Goal: Communication & Community: Connect with others

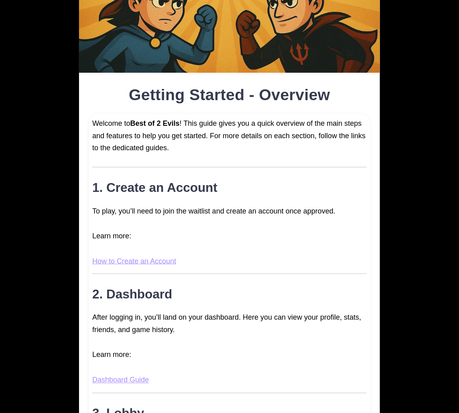
scroll to position [237, 0]
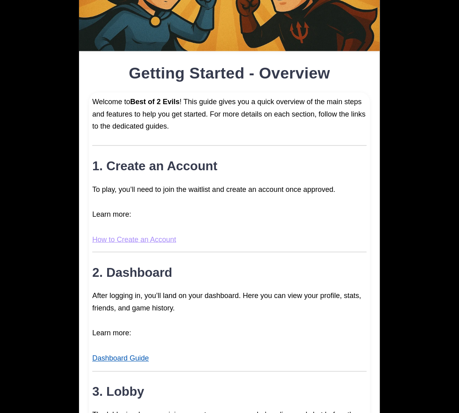
click at [119, 356] on link "Dashboard Guide" at bounding box center [120, 359] width 57 height 8
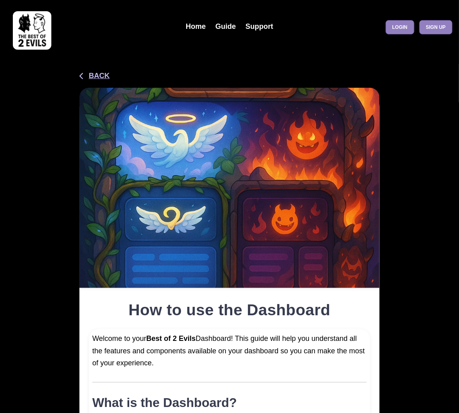
click at [103, 74] on button "Back" at bounding box center [94, 76] width 30 height 11
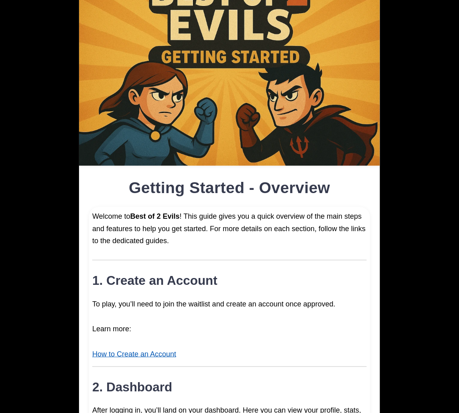
click at [130, 354] on link "How to Create an Account" at bounding box center [134, 354] width 84 height 8
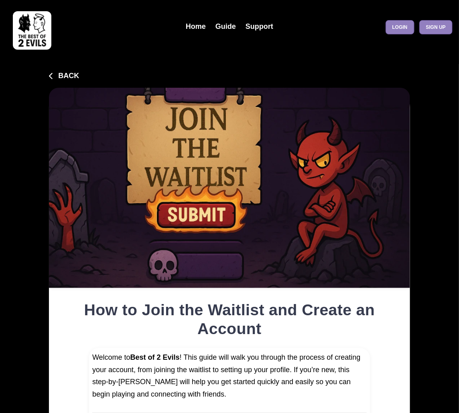
type input "**********"
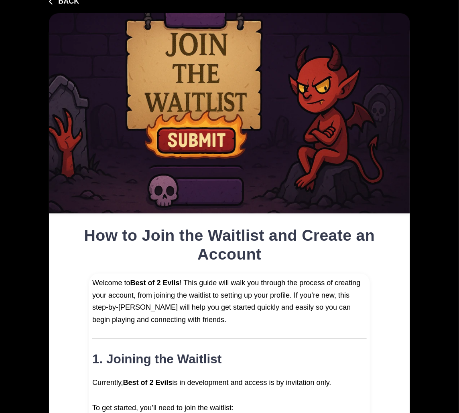
scroll to position [63, 0]
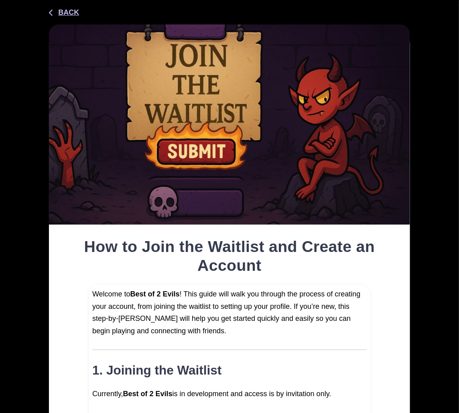
click at [58, 12] on button "Back" at bounding box center [64, 12] width 30 height 11
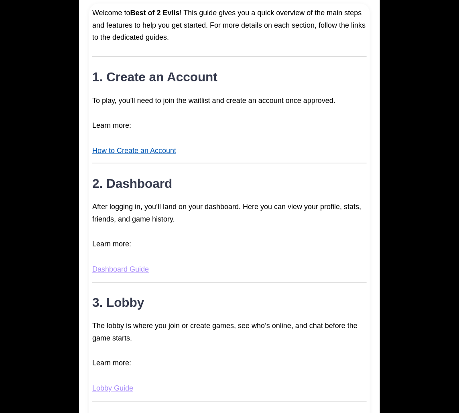
click at [122, 150] on link "How to Create an Account" at bounding box center [134, 151] width 84 height 8
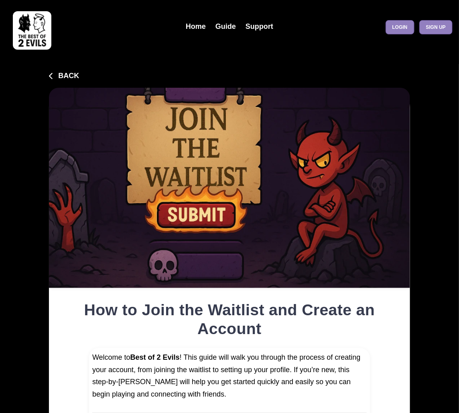
type input "**********"
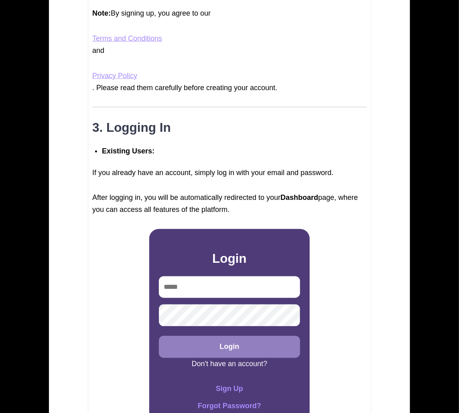
scroll to position [1386, 0]
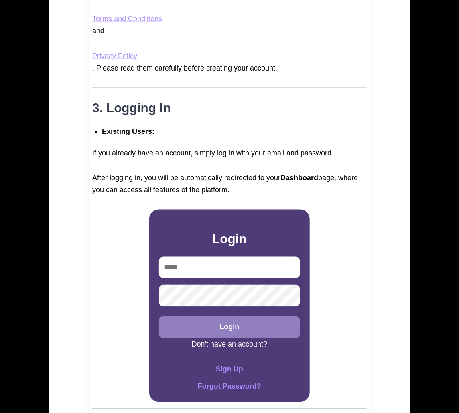
click at [190, 269] on input "email" at bounding box center [229, 268] width 141 height 22
type input "**********"
click at [213, 330] on button "Login" at bounding box center [229, 328] width 141 height 22
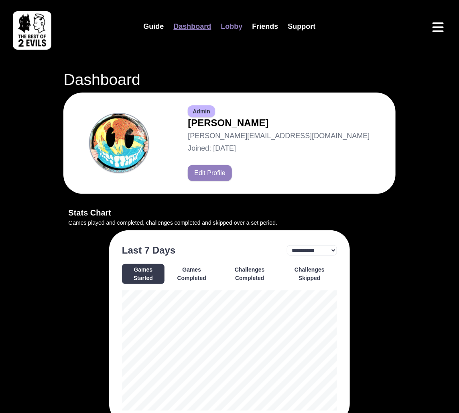
click at [234, 28] on link "Lobby" at bounding box center [231, 26] width 31 height 17
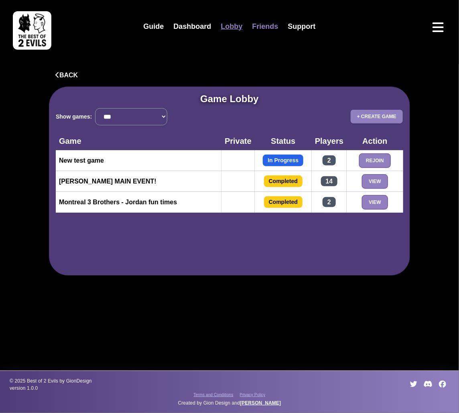
click at [255, 27] on link "Friends" at bounding box center [265, 26] width 36 height 17
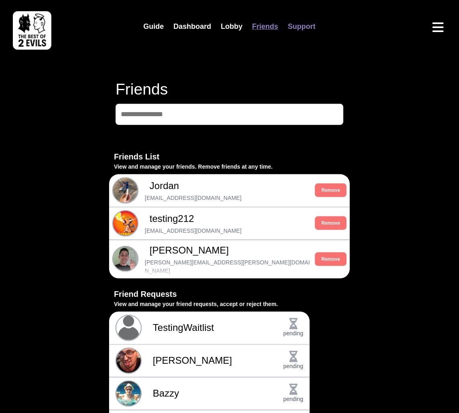
click at [304, 27] on link "Support" at bounding box center [301, 26] width 37 height 17
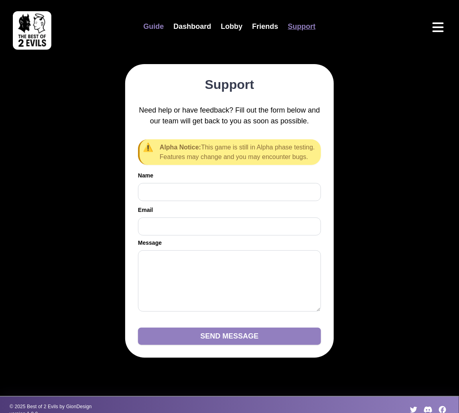
click at [146, 29] on link "Guide" at bounding box center [153, 26] width 30 height 17
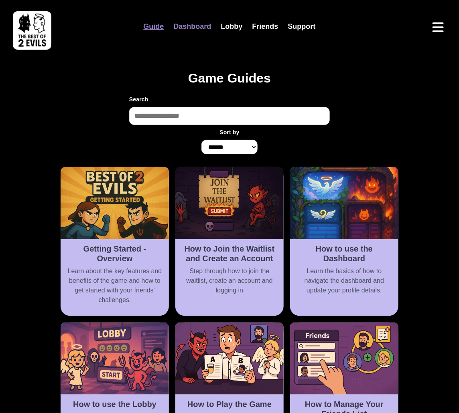
click at [192, 30] on link "Dashboard" at bounding box center [191, 26] width 47 height 17
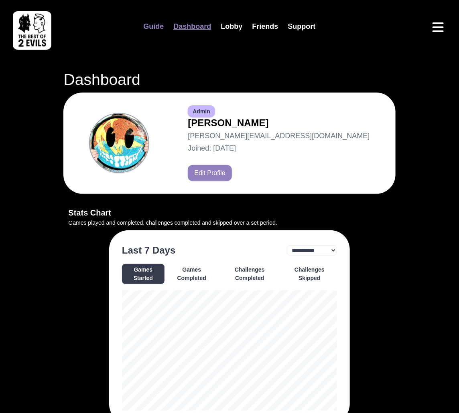
click at [150, 29] on link "Guide" at bounding box center [153, 26] width 30 height 17
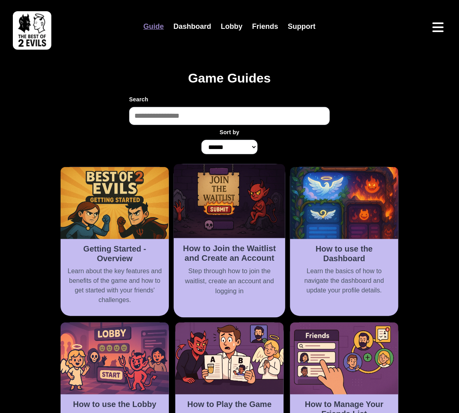
click at [202, 205] on img at bounding box center [229, 201] width 111 height 74
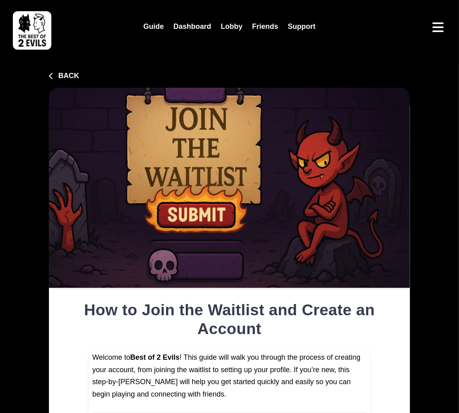
type input "**********"
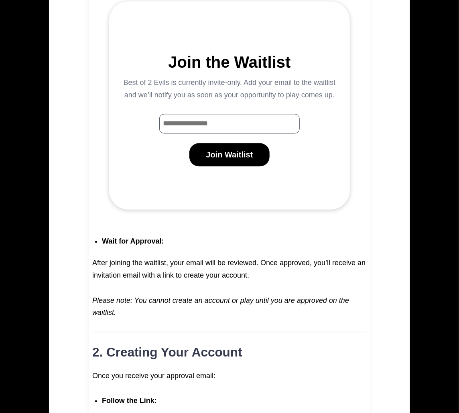
scroll to position [272, 0]
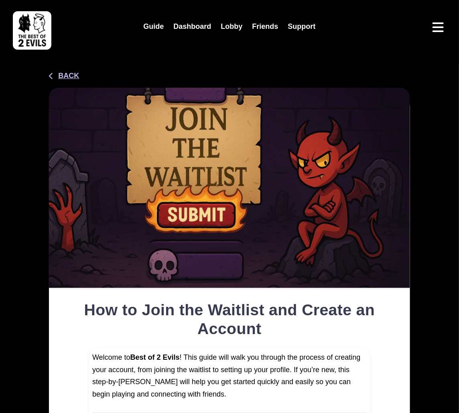
click at [65, 76] on button "Back" at bounding box center [64, 76] width 30 height 11
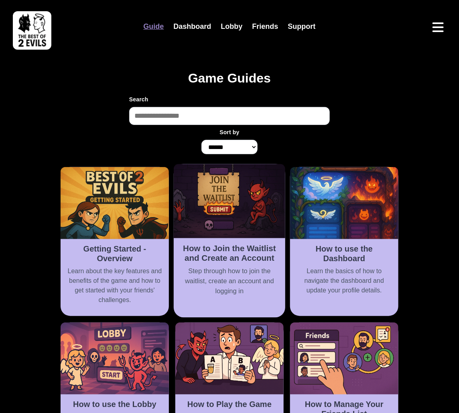
click at [209, 249] on h2 "How to Join the Waitlist and Create an Account" at bounding box center [228, 254] width 101 height 20
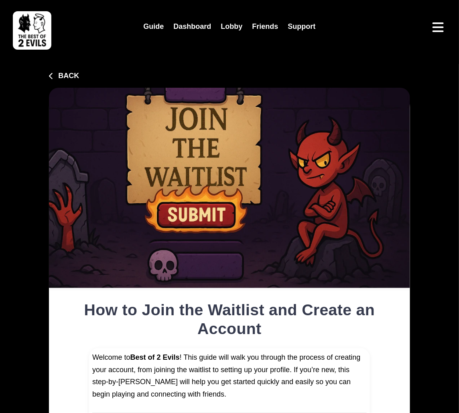
type input "**********"
click at [71, 72] on button "Back" at bounding box center [64, 76] width 30 height 11
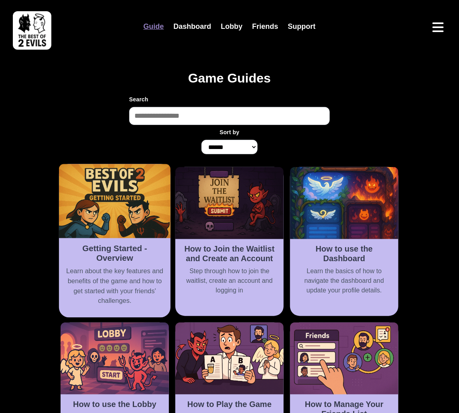
click at [134, 240] on div "Getting Started - Overview Learn about the key features and benefits of the gam…" at bounding box center [114, 278] width 111 height 79
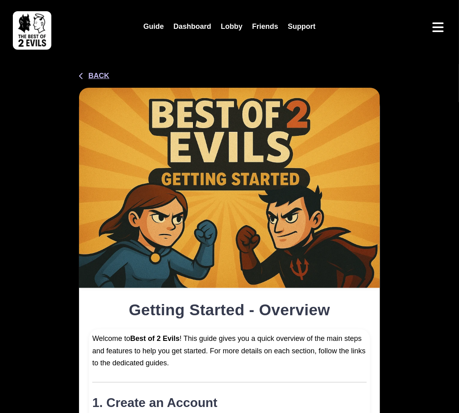
click at [103, 73] on button "Back" at bounding box center [94, 76] width 30 height 11
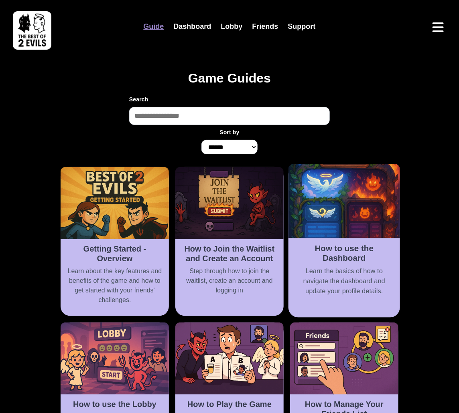
click at [357, 259] on h2 "How to use the Dashboard" at bounding box center [343, 254] width 101 height 20
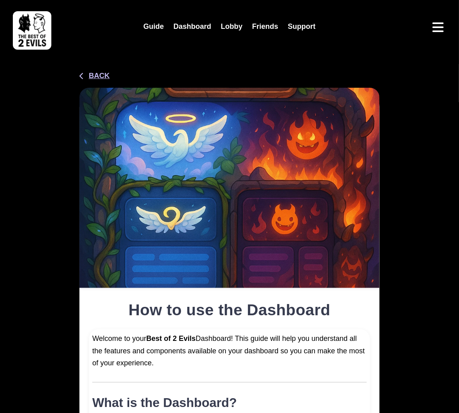
click at [100, 79] on button "Back" at bounding box center [94, 76] width 30 height 11
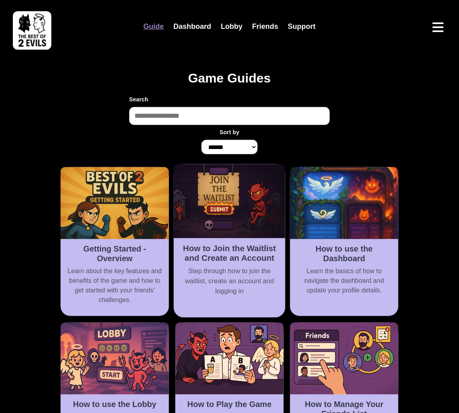
click at [235, 253] on h2 "How to Join the Waitlist and Create an Account" at bounding box center [228, 254] width 101 height 20
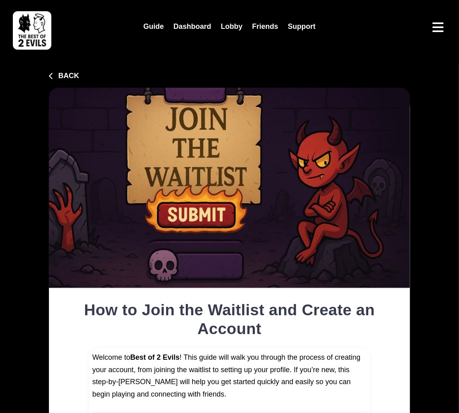
type input "**********"
click at [187, 21] on link "Dashboard" at bounding box center [191, 26] width 47 height 17
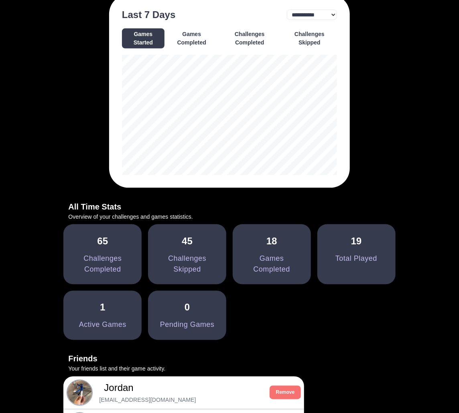
scroll to position [237, 0]
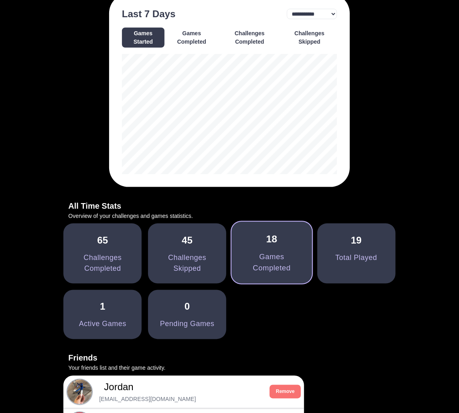
click at [312, 277] on link "18 Games Completed" at bounding box center [271, 253] width 81 height 62
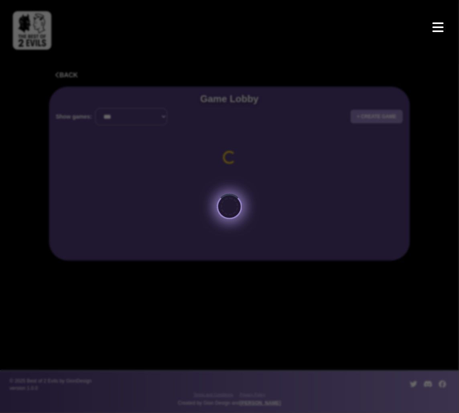
select select "*********"
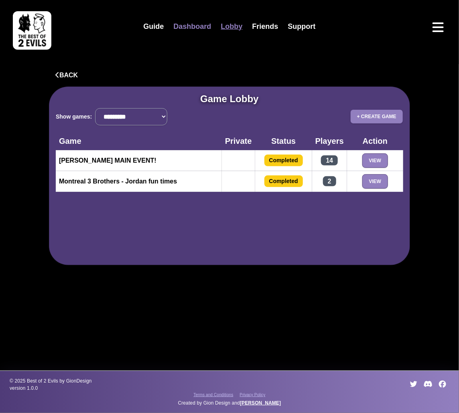
click at [198, 26] on link "Dashboard" at bounding box center [191, 26] width 47 height 17
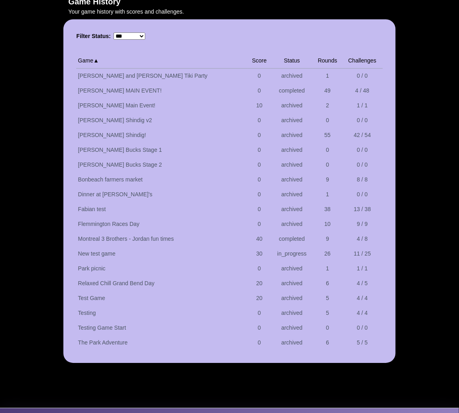
scroll to position [734, 0]
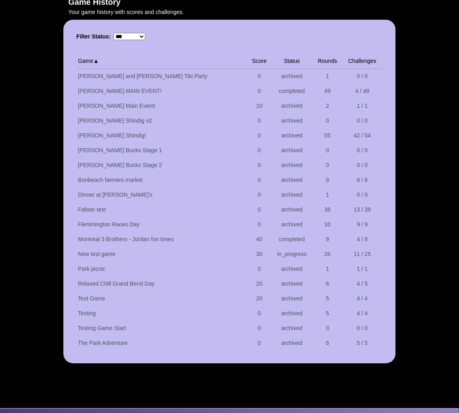
click at [145, 33] on select "**********" at bounding box center [129, 36] width 32 height 7
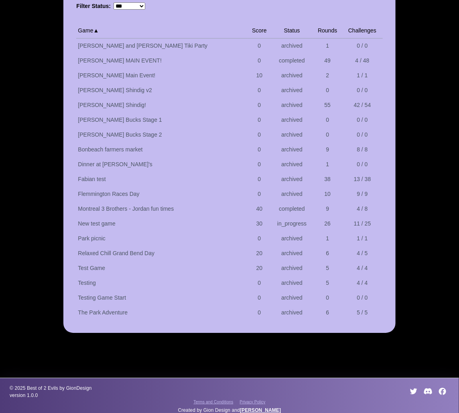
scroll to position [764, 0]
select select "**********"
click at [145, 10] on select "**********" at bounding box center [129, 5] width 32 height 7
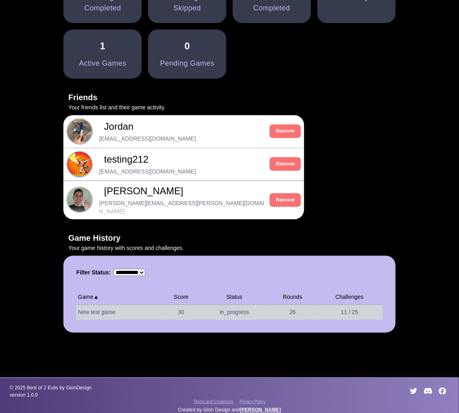
click at [153, 305] on td "New test game" at bounding box center [119, 312] width 86 height 15
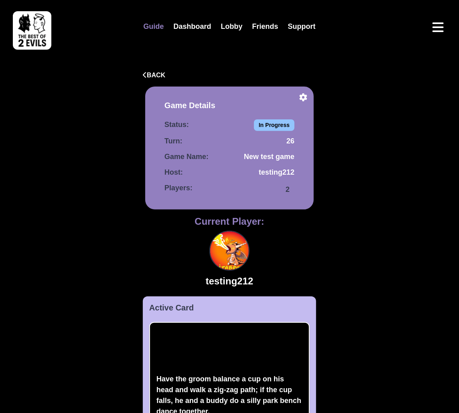
click at [156, 28] on link "Guide" at bounding box center [153, 26] width 30 height 17
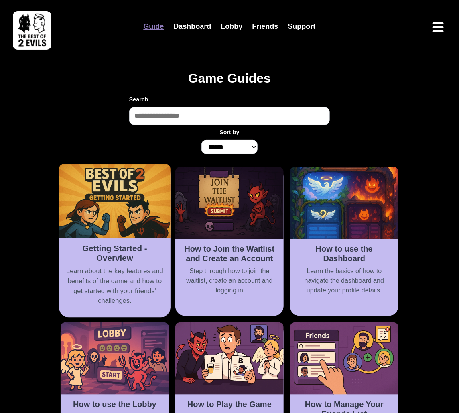
click at [112, 232] on img at bounding box center [114, 201] width 111 height 74
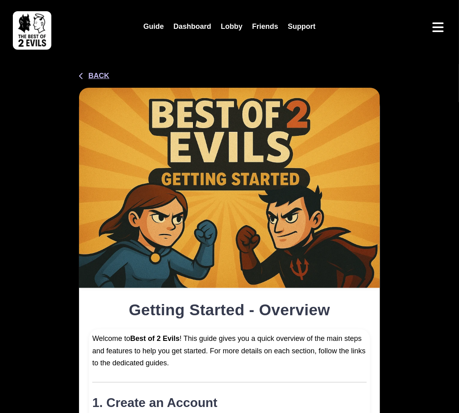
click at [90, 77] on button "Back" at bounding box center [94, 76] width 30 height 11
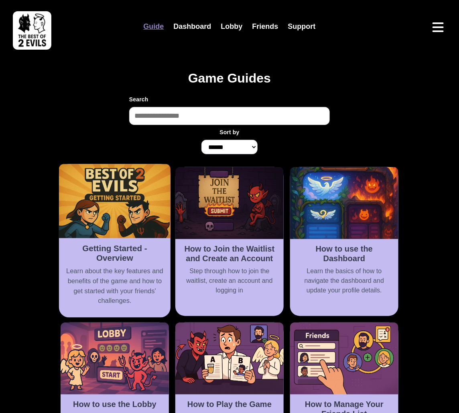
click at [107, 233] on img at bounding box center [114, 201] width 111 height 74
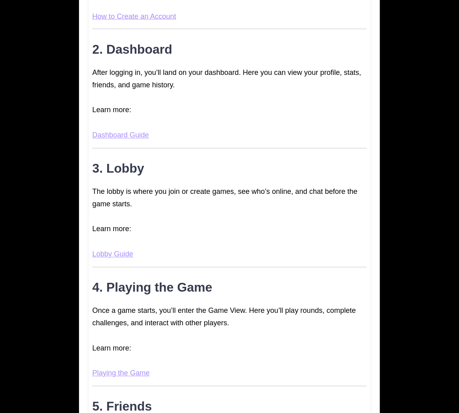
scroll to position [587, 0]
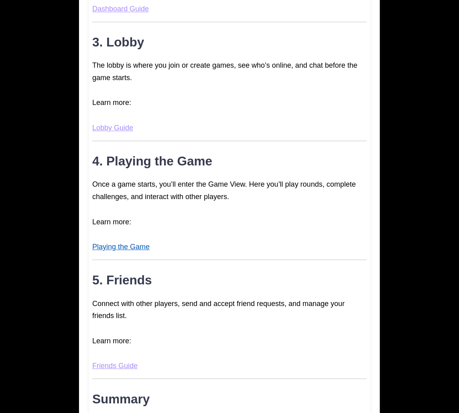
click at [119, 244] on link "Playing the Game" at bounding box center [120, 247] width 57 height 8
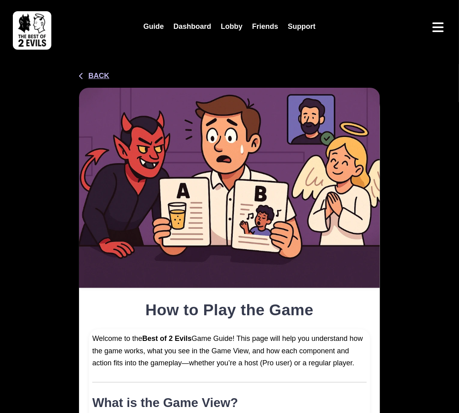
click at [93, 72] on button "Back" at bounding box center [94, 76] width 30 height 11
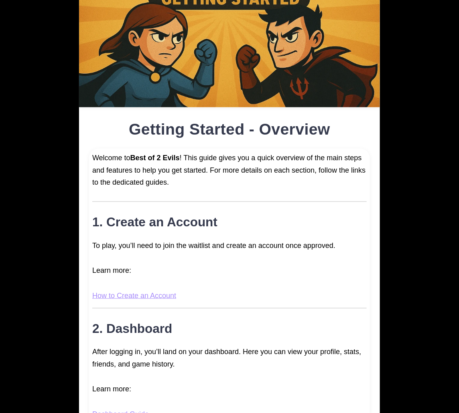
scroll to position [188, 0]
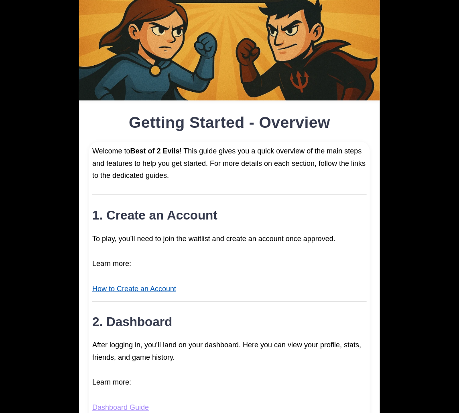
click at [144, 287] on link "How to Create an Account" at bounding box center [134, 289] width 84 height 8
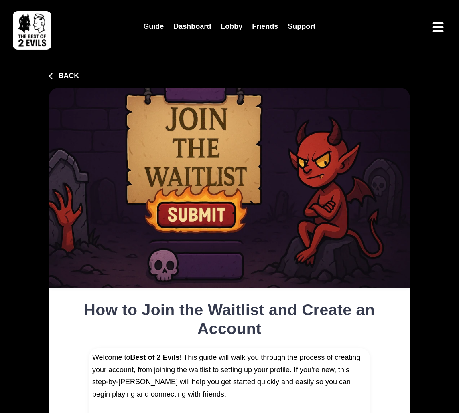
type input "**********"
click at [73, 80] on button "Back" at bounding box center [64, 76] width 30 height 11
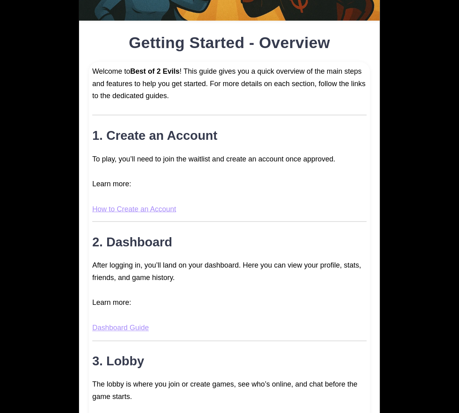
scroll to position [268, 0]
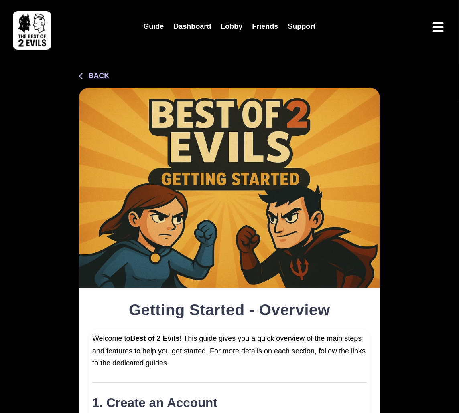
click at [98, 75] on button "Back" at bounding box center [94, 76] width 30 height 11
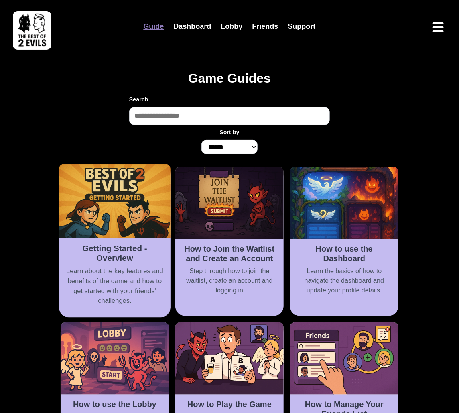
click at [120, 227] on img at bounding box center [114, 201] width 111 height 74
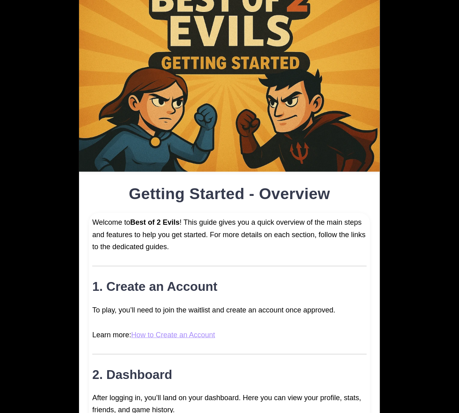
scroll to position [140, 0]
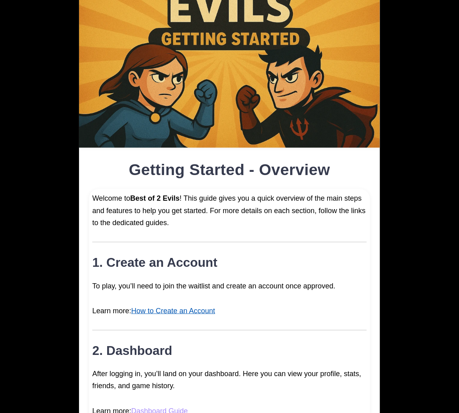
click at [162, 314] on link "How to Create an Account" at bounding box center [173, 311] width 84 height 8
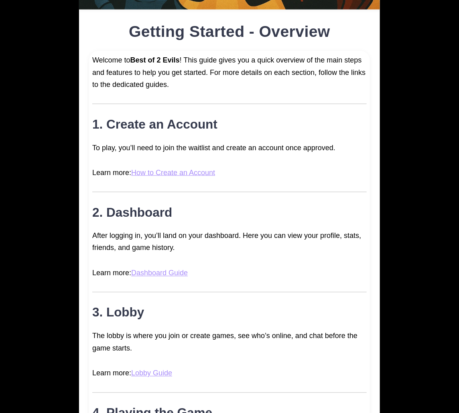
scroll to position [293, 0]
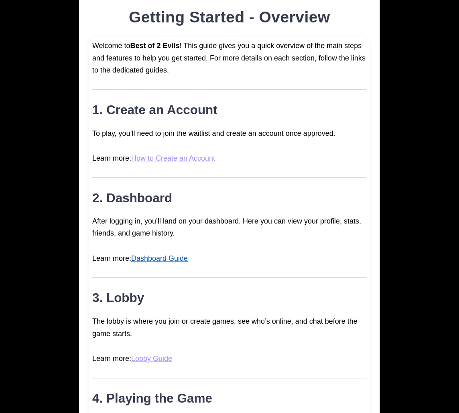
click at [157, 258] on link "Dashboard Guide" at bounding box center [159, 259] width 57 height 8
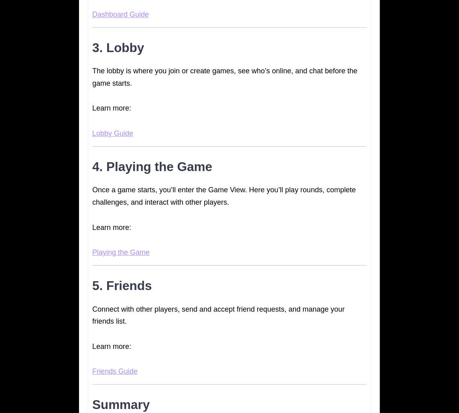
scroll to position [594, 0]
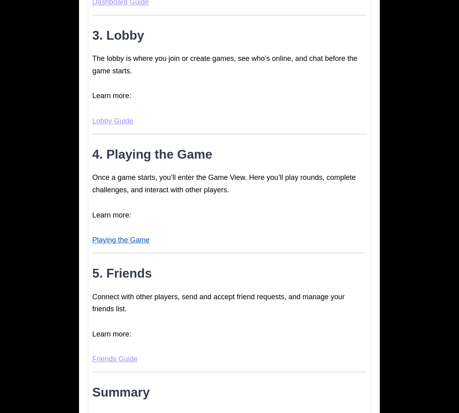
click at [131, 237] on link "Playing the Game" at bounding box center [120, 240] width 57 height 8
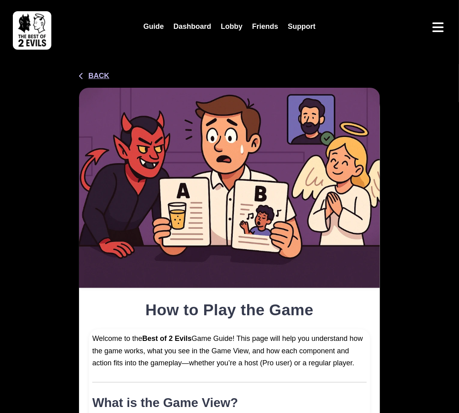
click at [107, 73] on button "Back" at bounding box center [94, 76] width 30 height 11
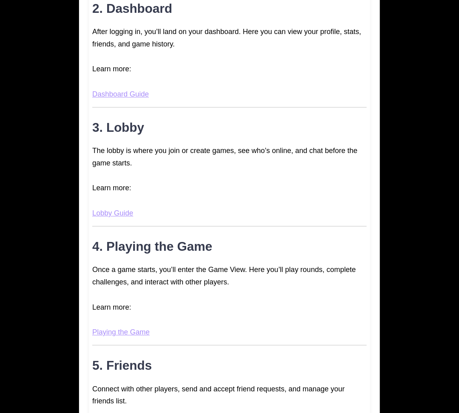
scroll to position [627, 0]
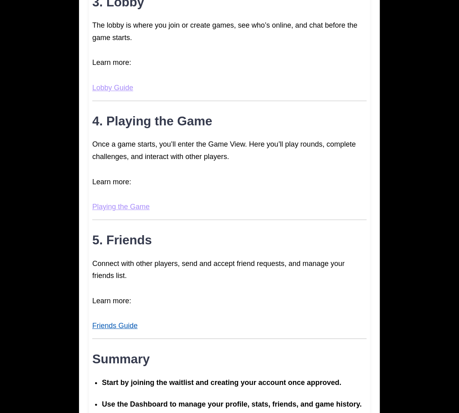
click at [111, 326] on link "Friends Guide" at bounding box center [114, 326] width 45 height 8
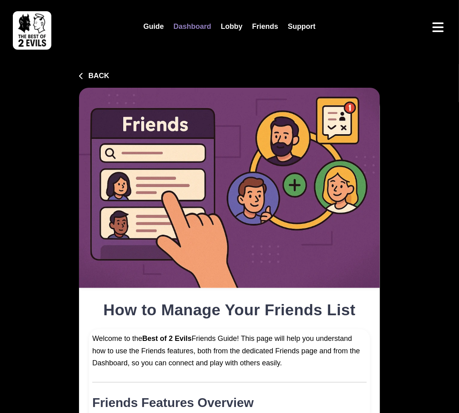
click at [196, 28] on link "Dashboard" at bounding box center [191, 26] width 47 height 17
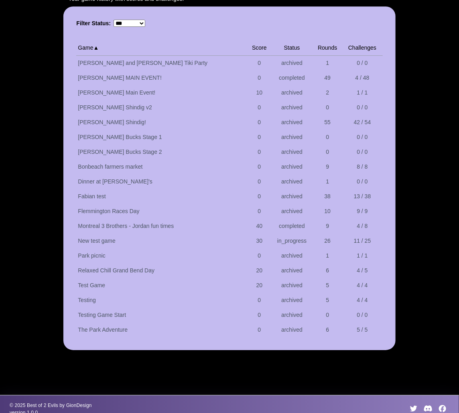
scroll to position [764, 0]
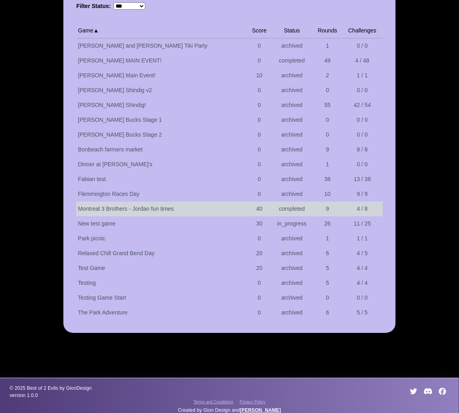
click at [156, 202] on td "Montreal 3 Brothers - Jordan fun times" at bounding box center [161, 209] width 171 height 15
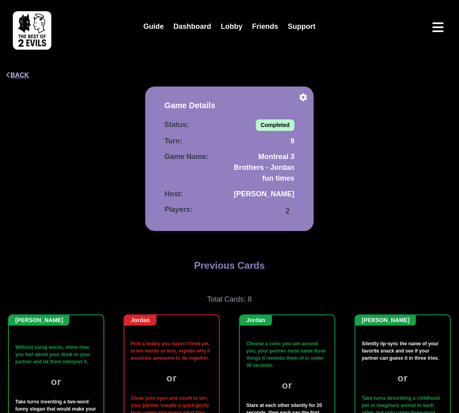
click at [19, 77] on button "Back" at bounding box center [17, 76] width 22 height 10
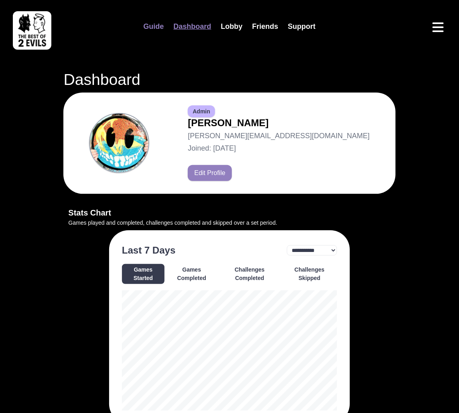
click at [150, 27] on link "Guide" at bounding box center [153, 26] width 30 height 17
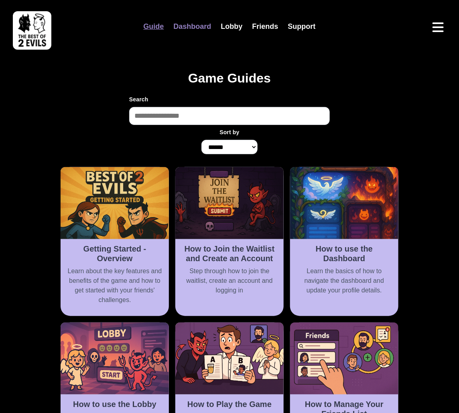
click at [185, 32] on link "Dashboard" at bounding box center [191, 26] width 47 height 17
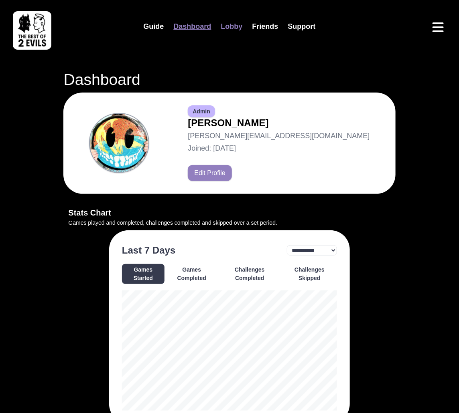
click at [221, 30] on link "Lobby" at bounding box center [231, 26] width 31 height 17
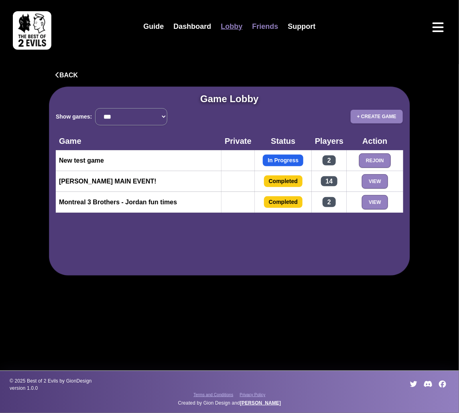
click at [257, 26] on link "Friends" at bounding box center [265, 26] width 36 height 17
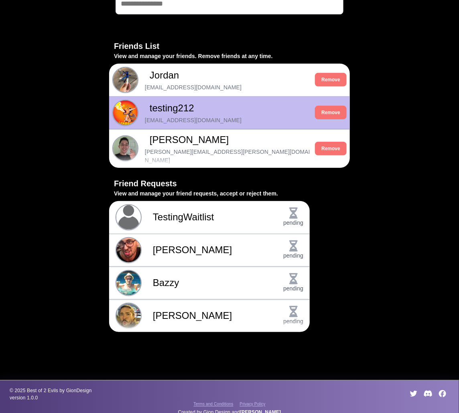
scroll to position [113, 0]
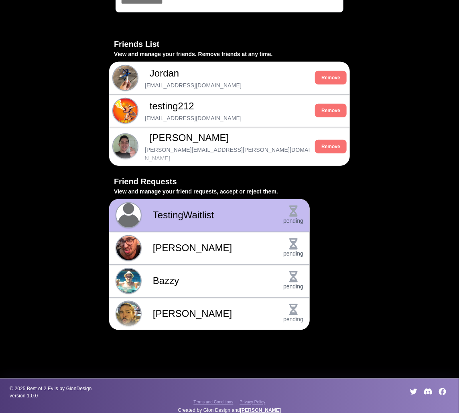
click at [245, 216] on span "TestingWaitlist" at bounding box center [207, 215] width 122 height 14
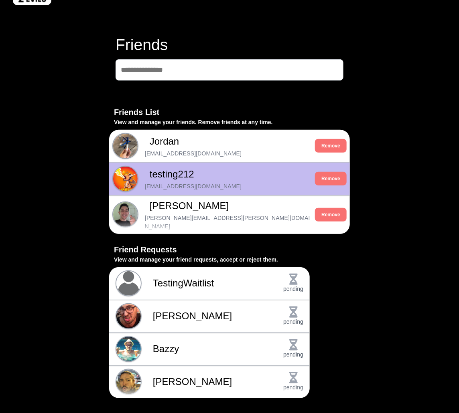
scroll to position [0, 0]
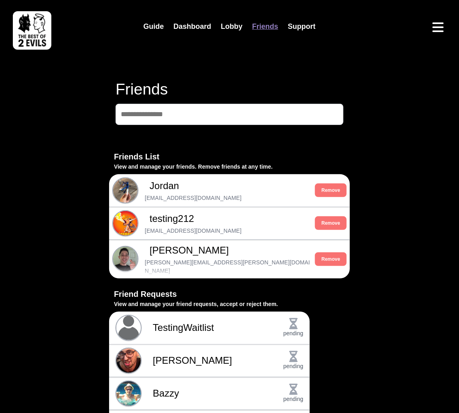
click at [438, 36] on header "Guide Dashboard Lobby Friends Support" at bounding box center [229, 27] width 446 height 50
click at [437, 27] on icon "Open menu" at bounding box center [437, 27] width 11 height 10
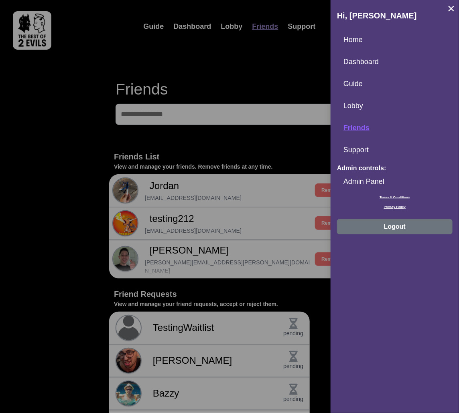
click at [386, 226] on button "Logout" at bounding box center [394, 226] width 115 height 15
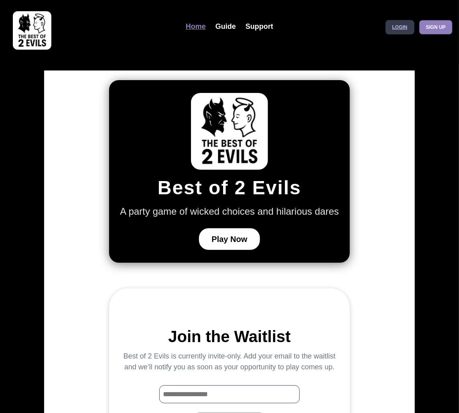
click at [391, 31] on link "Login" at bounding box center [399, 27] width 29 height 14
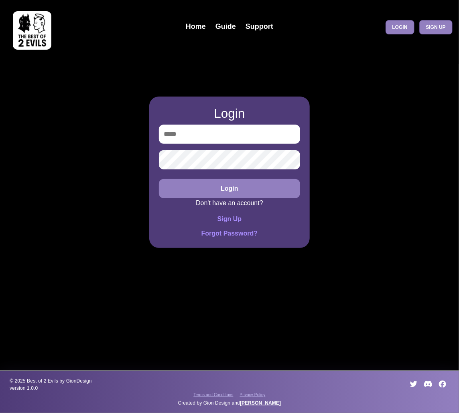
click at [228, 128] on input "email" at bounding box center [229, 134] width 141 height 19
type input "**********"
click at [159, 179] on button "Login" at bounding box center [229, 188] width 141 height 19
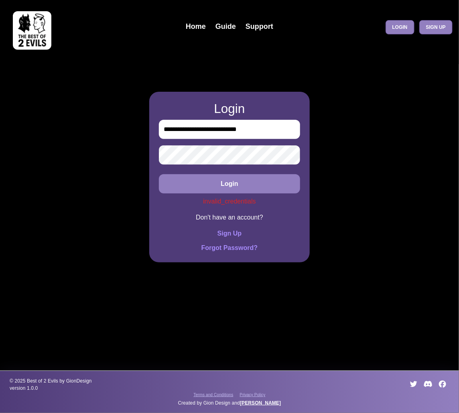
click at [159, 174] on button "Login" at bounding box center [229, 183] width 141 height 19
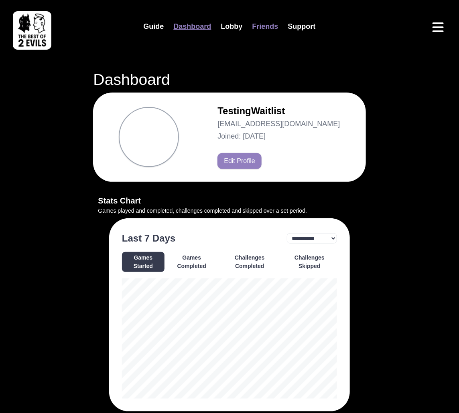
click at [262, 27] on link "Friends" at bounding box center [265, 26] width 36 height 17
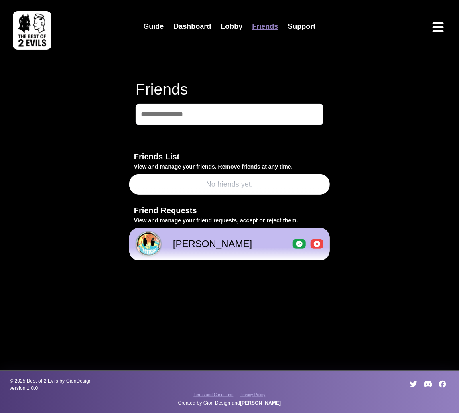
click at [297, 244] on icon at bounding box center [299, 244] width 6 height 6
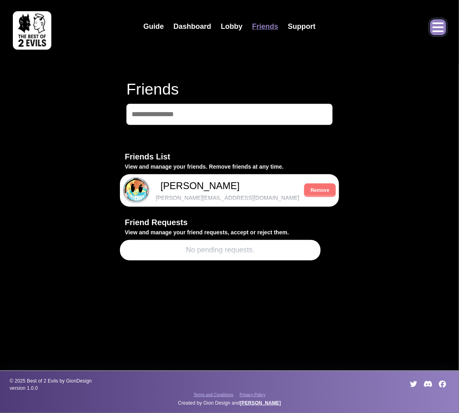
click at [443, 25] on icon "Open menu" at bounding box center [437, 27] width 13 height 13
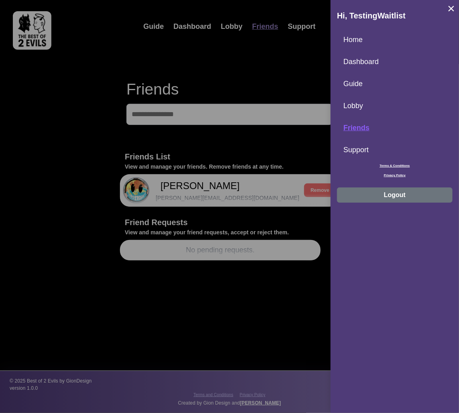
click at [384, 189] on button "Logout" at bounding box center [394, 195] width 115 height 15
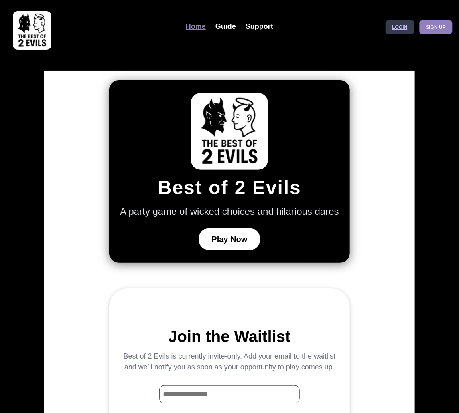
click at [401, 28] on link "Login" at bounding box center [399, 27] width 29 height 14
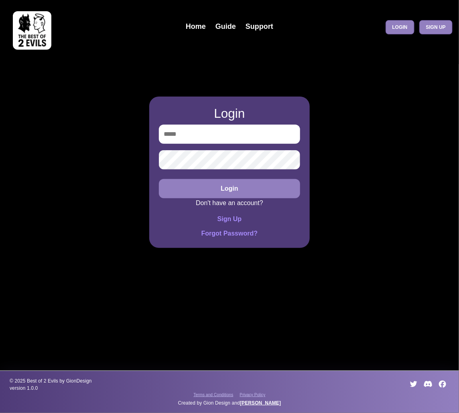
click at [244, 127] on input "email" at bounding box center [229, 134] width 141 height 19
type input "**********"
click at [226, 183] on button "Login" at bounding box center [229, 188] width 141 height 19
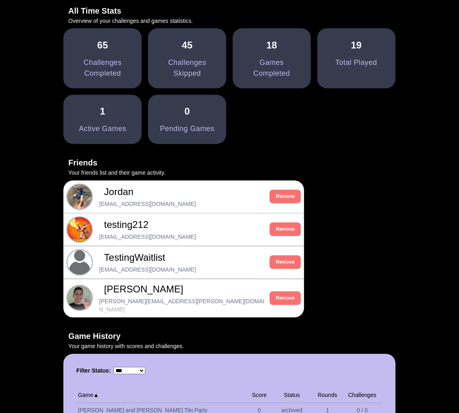
scroll to position [433, 0]
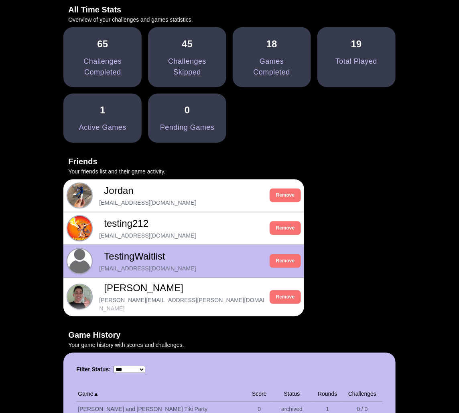
click at [217, 258] on span "TestingWaitlist" at bounding box center [180, 257] width 167 height 14
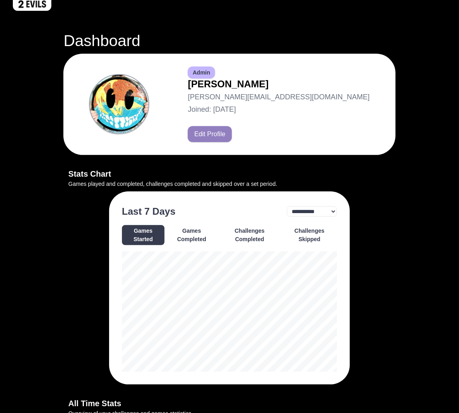
scroll to position [0, 0]
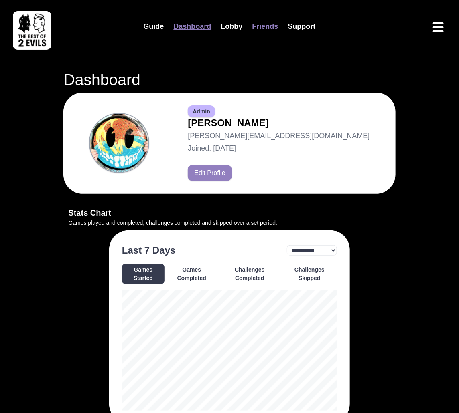
click at [268, 25] on link "Friends" at bounding box center [265, 26] width 36 height 17
